Goal: Navigation & Orientation: Find specific page/section

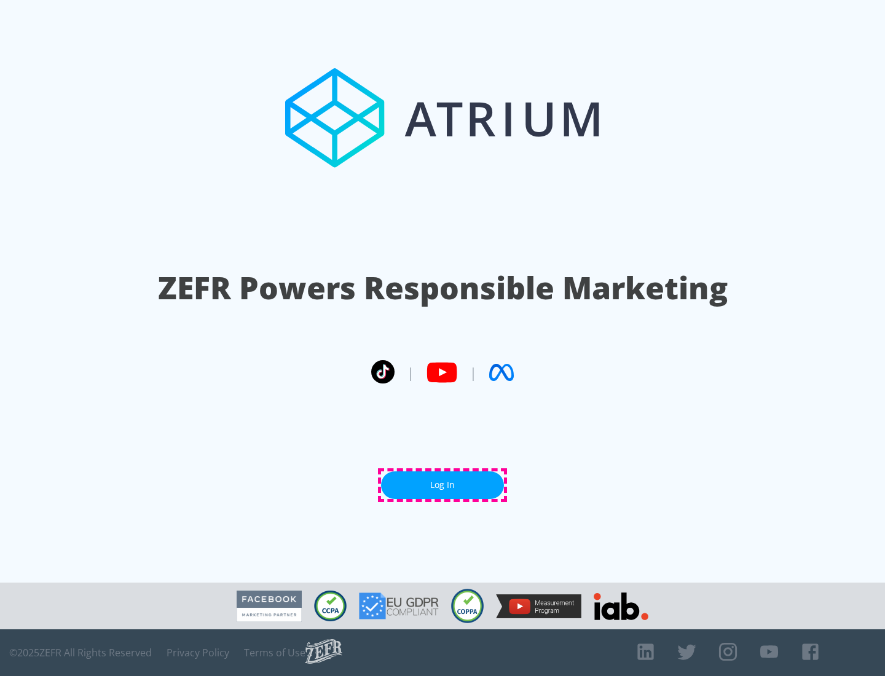
click at [443, 485] on link "Log In" at bounding box center [442, 486] width 123 height 28
